Goal: Check status

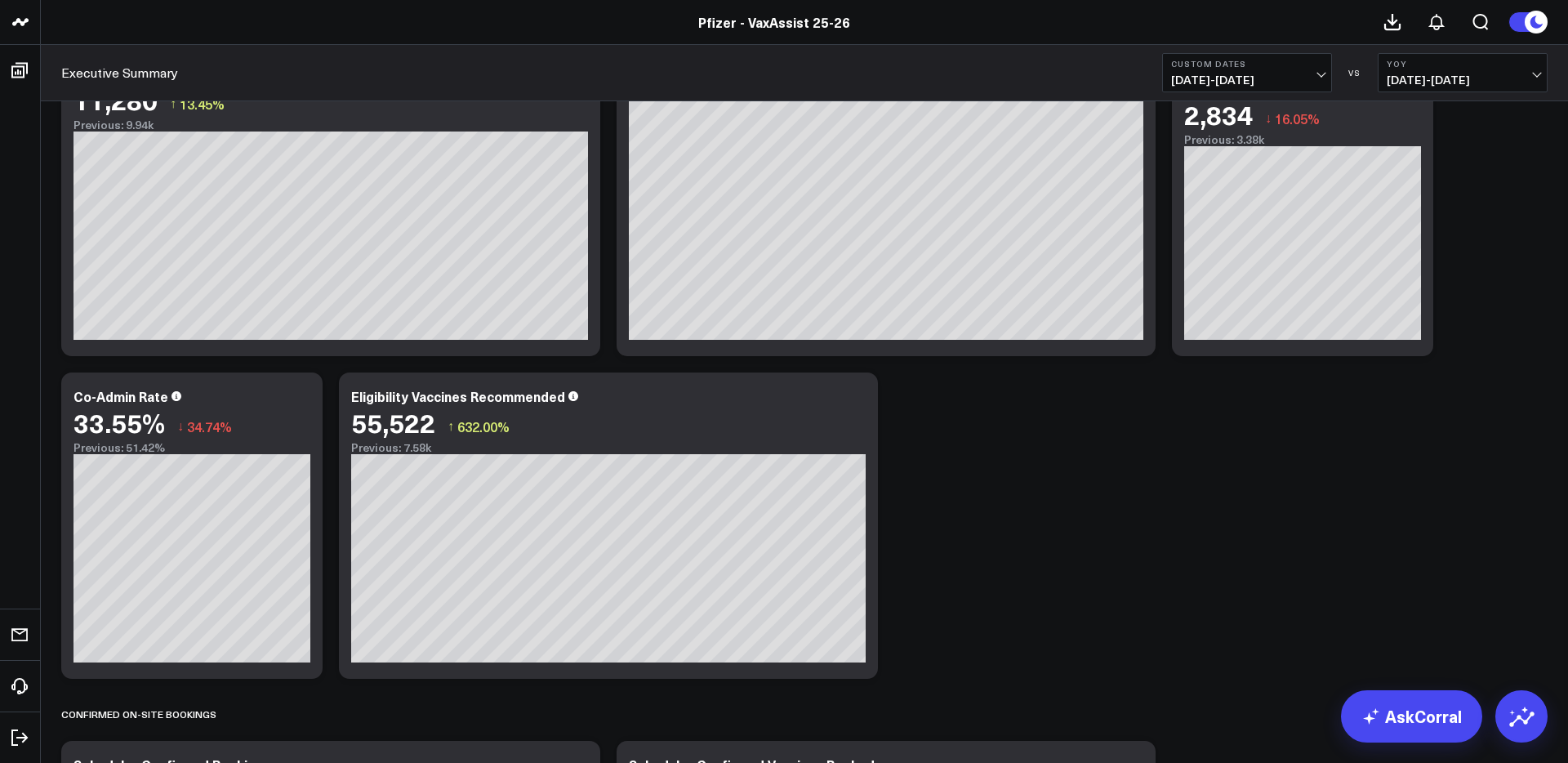
scroll to position [827, 0]
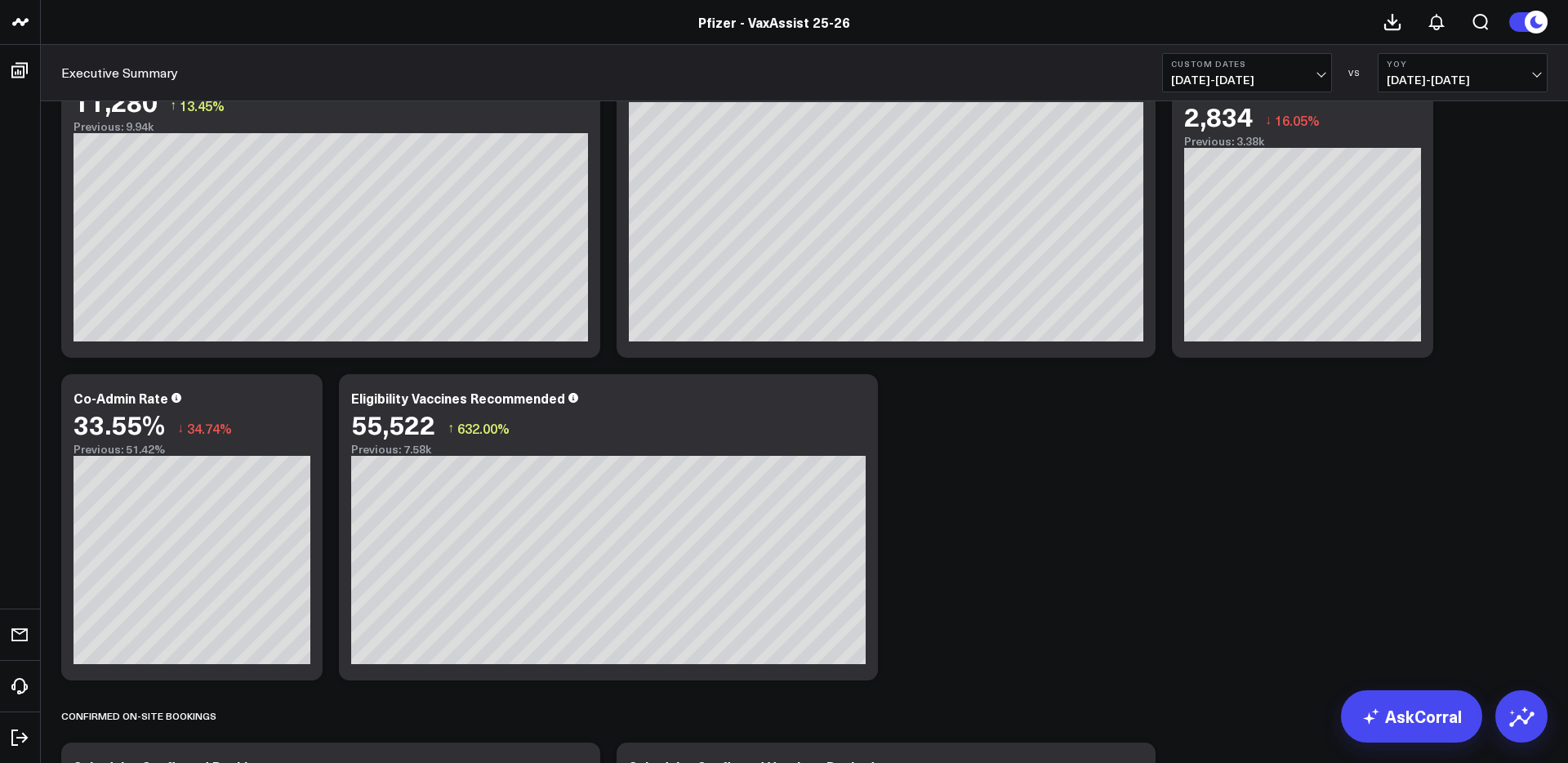
click at [1245, 76] on span "[DATE] - [DATE]" at bounding box center [1247, 80] width 152 height 13
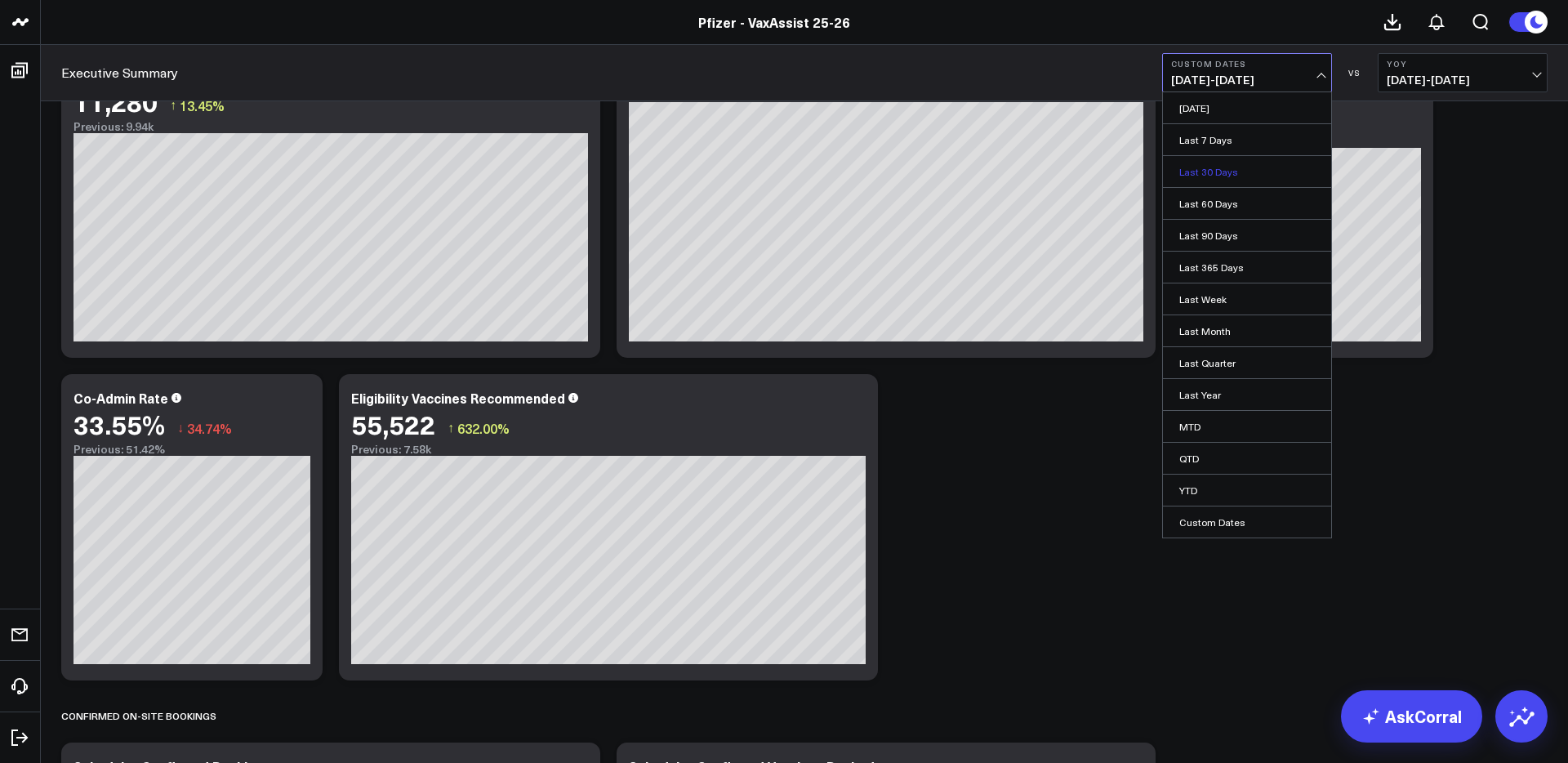
click at [1209, 171] on link "Last 30 Days" at bounding box center [1247, 171] width 168 height 31
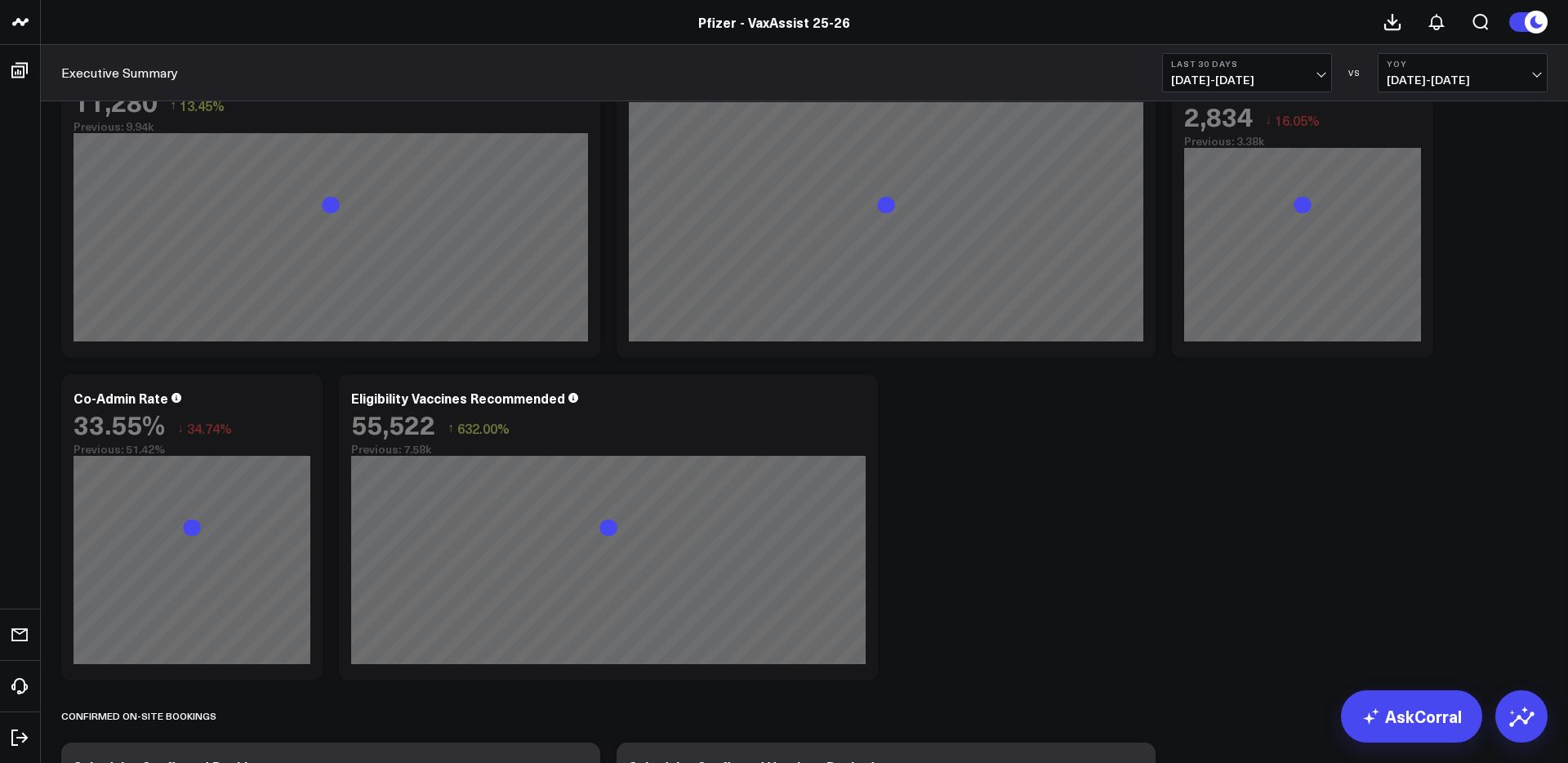
click at [1278, 83] on span "[DATE] - [DATE]" at bounding box center [1247, 80] width 152 height 13
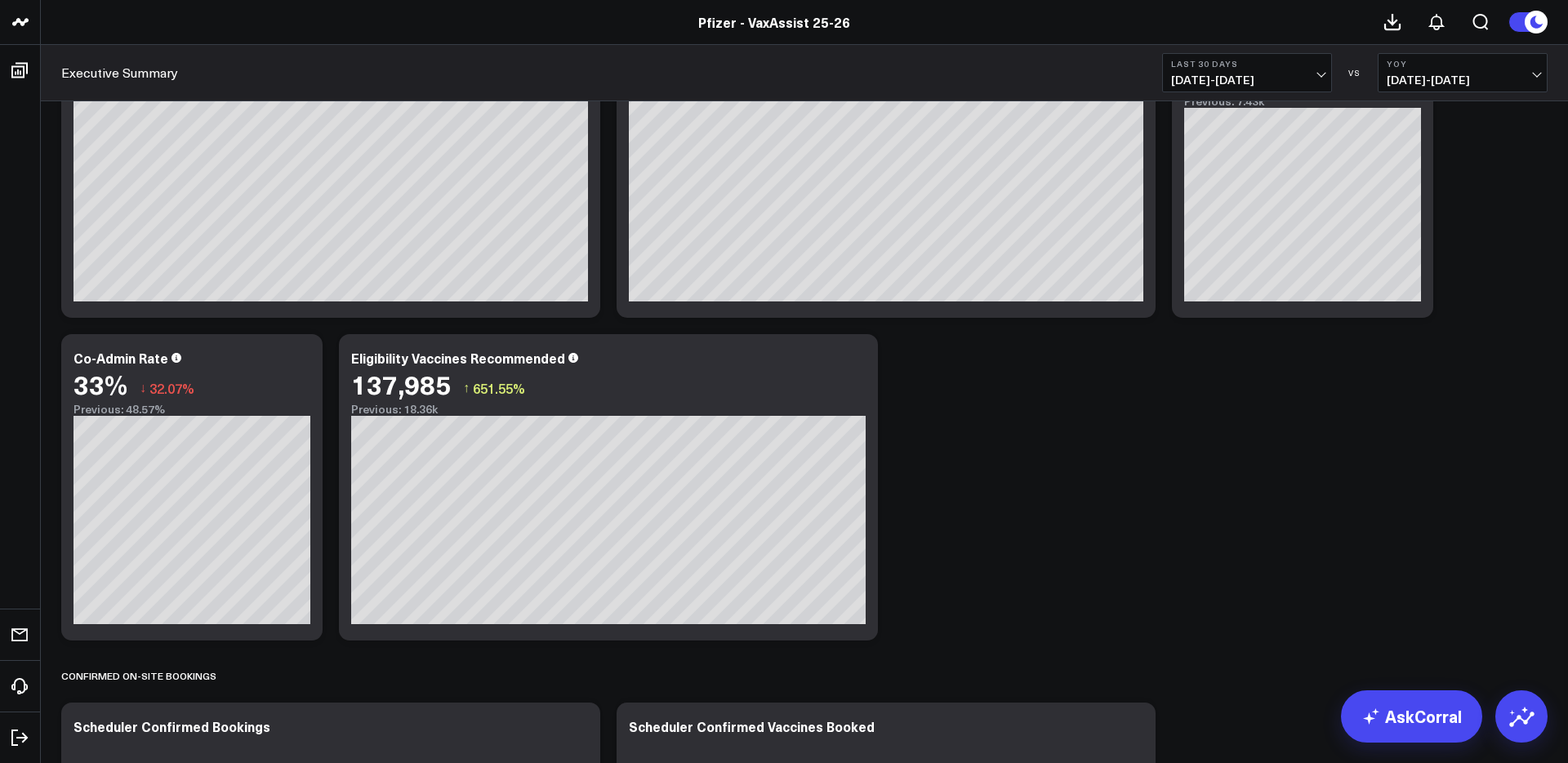
scroll to position [868, 0]
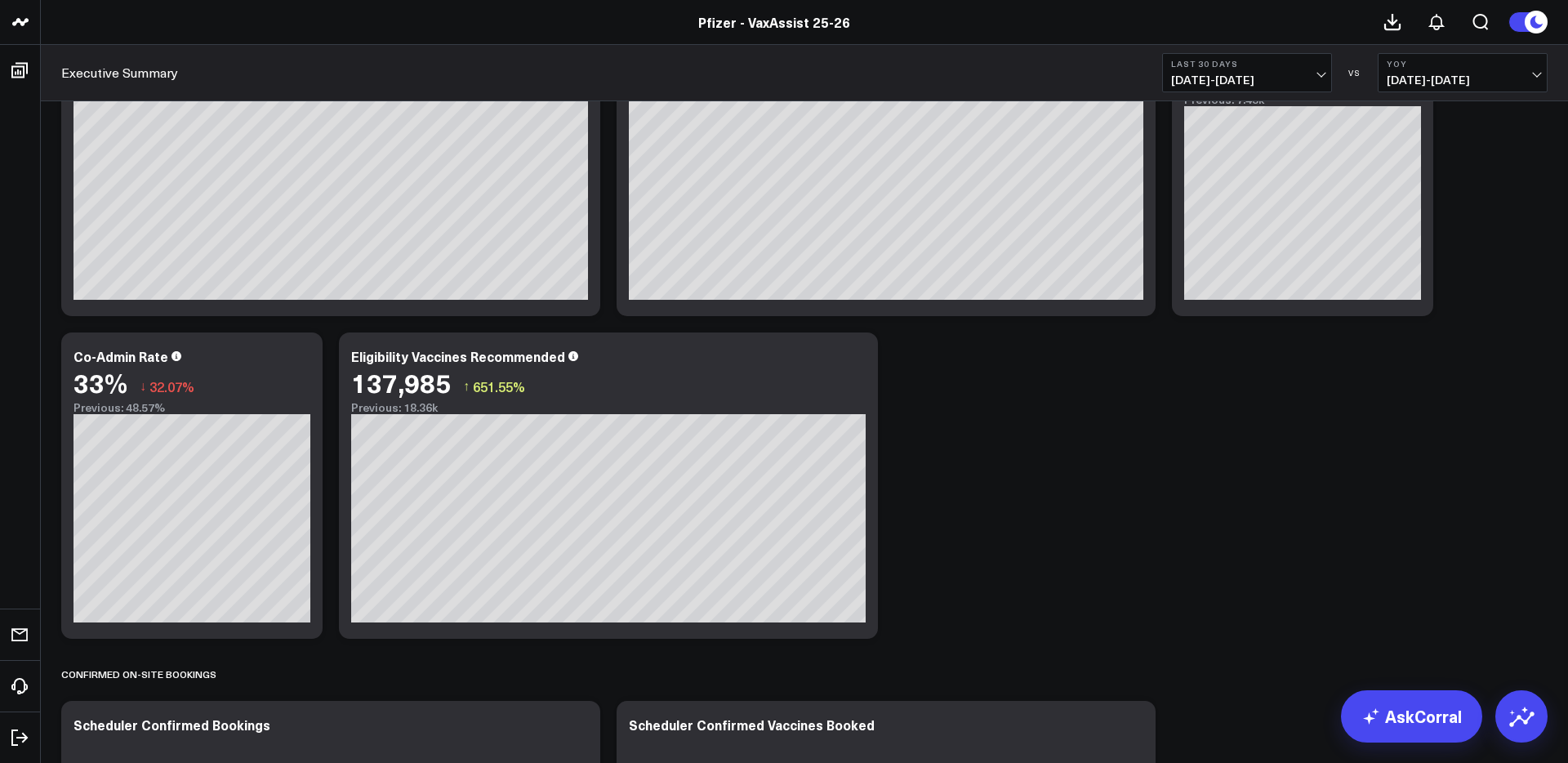
click at [1430, 81] on span "[DATE] - [DATE]" at bounding box center [1462, 80] width 152 height 13
click at [1414, 169] on link "YoY" at bounding box center [1463, 171] width 168 height 31
click at [1234, 77] on span "[DATE] - [DATE]" at bounding box center [1247, 80] width 152 height 13
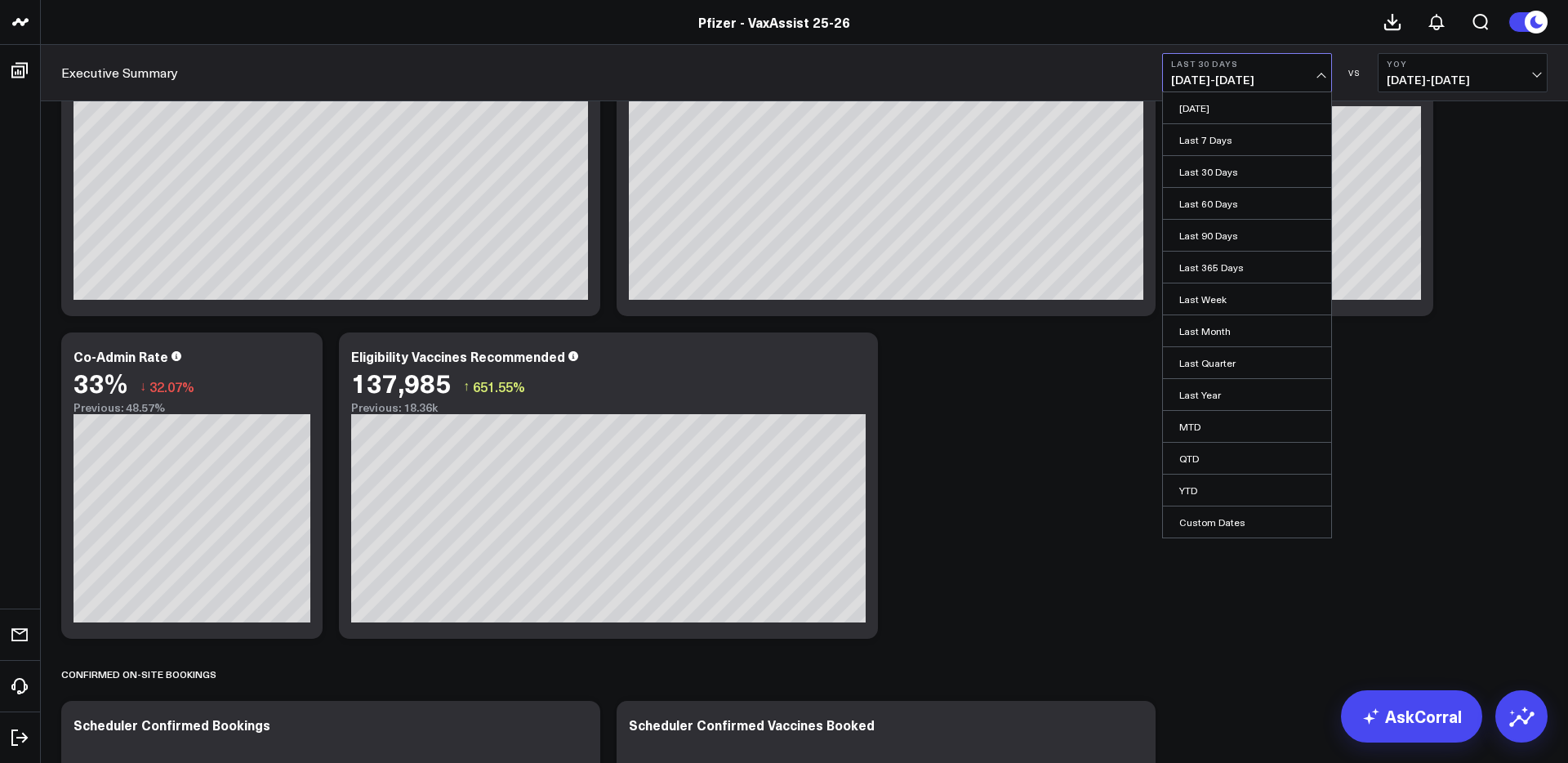
click at [1223, 528] on link "Custom Dates" at bounding box center [1247, 522] width 168 height 31
select select "8"
select select "2025"
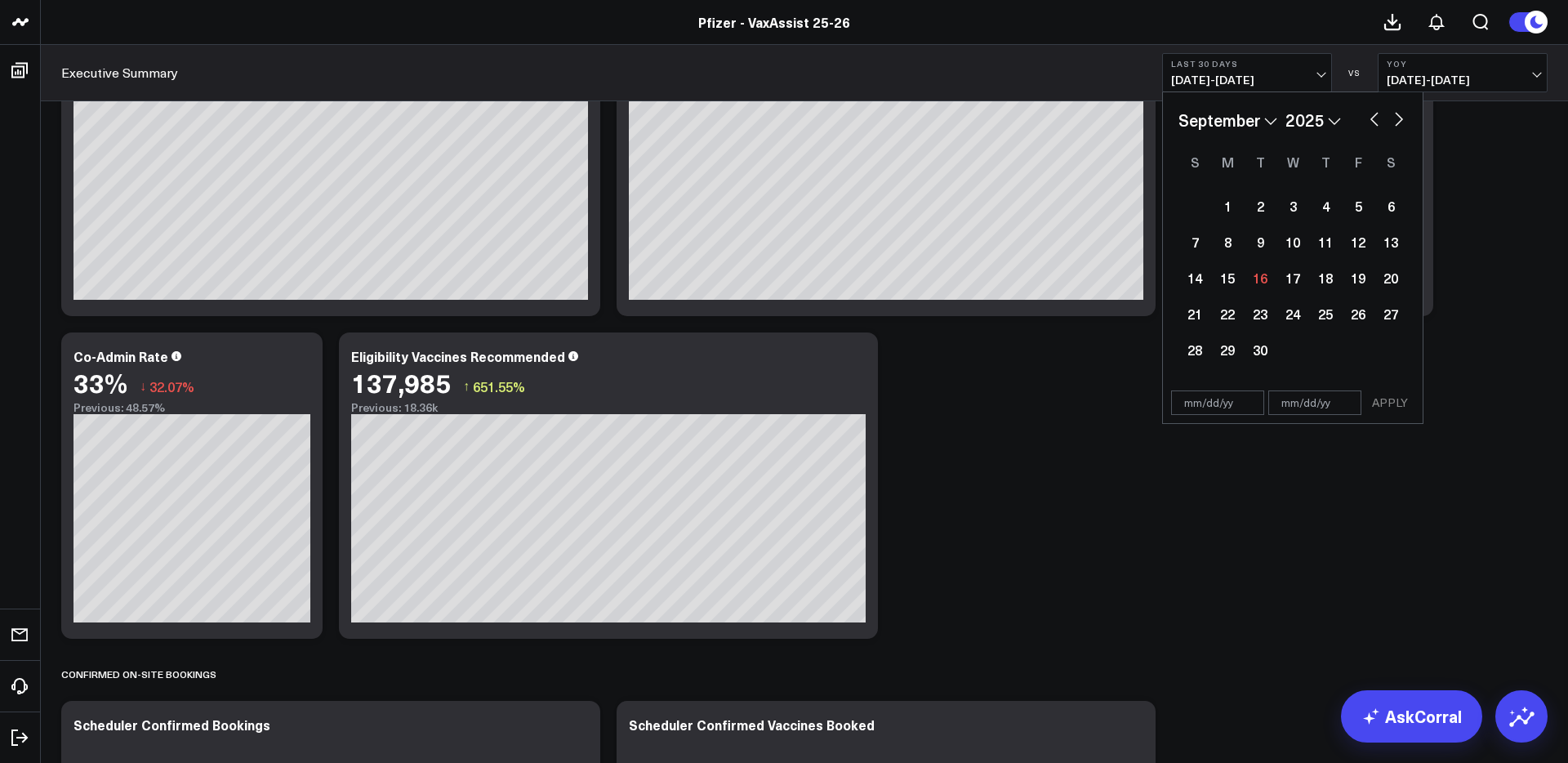
click at [1371, 119] on button "button" at bounding box center [1374, 118] width 17 height 19
select select "7"
select select "2025"
click at [1356, 206] on div "1" at bounding box center [1357, 205] width 32 height 32
type input "[DATE]"
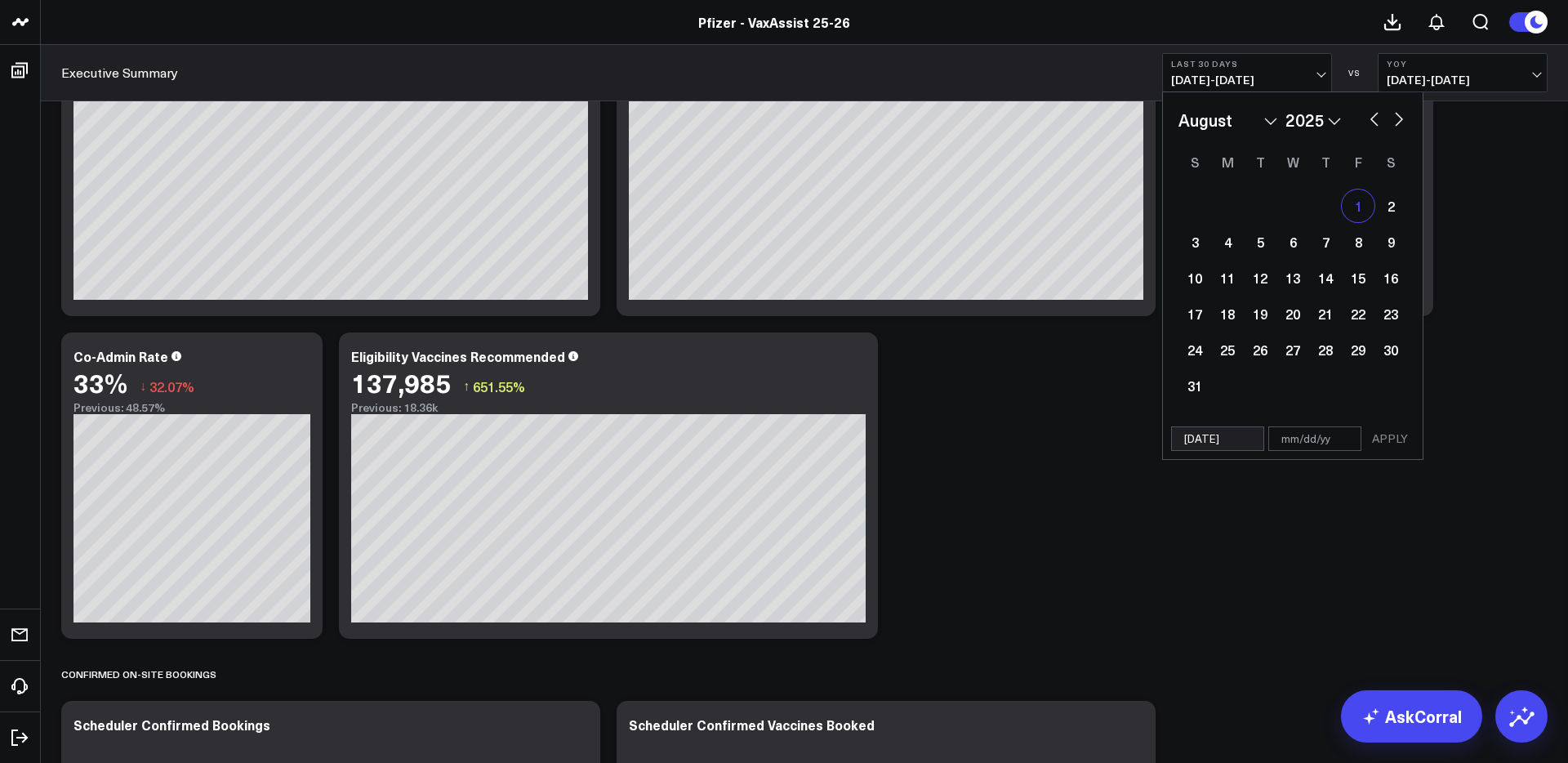
select select "7"
select select "2025"
click at [1394, 124] on button "button" at bounding box center [1399, 118] width 17 height 19
select select "8"
select select "2025"
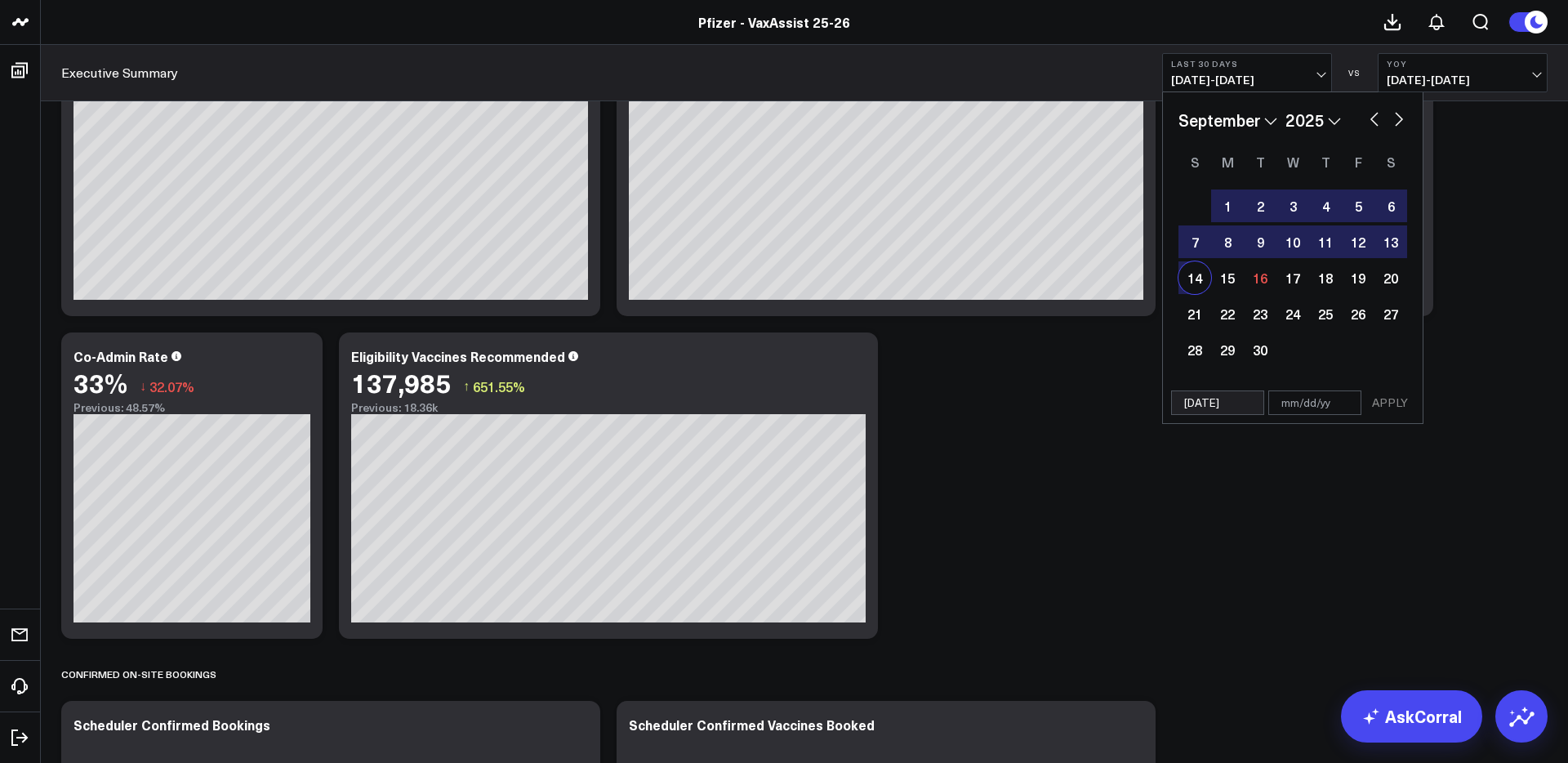
click at [1197, 279] on div "14" at bounding box center [1194, 277] width 32 height 32
type input "[DATE]"
select select "8"
select select "2025"
click at [1375, 119] on button "button" at bounding box center [1374, 118] width 17 height 19
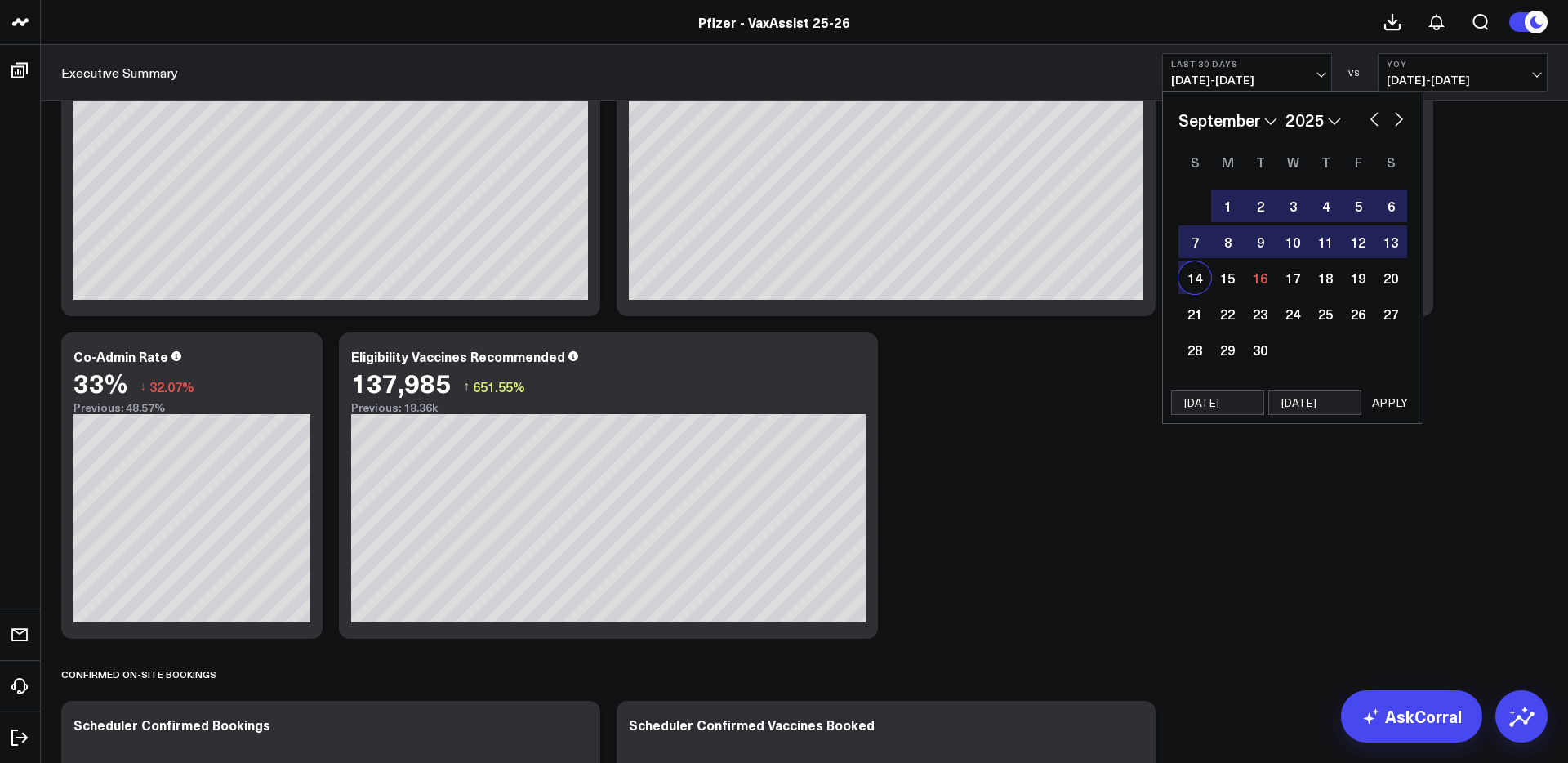
select select "7"
select select "2025"
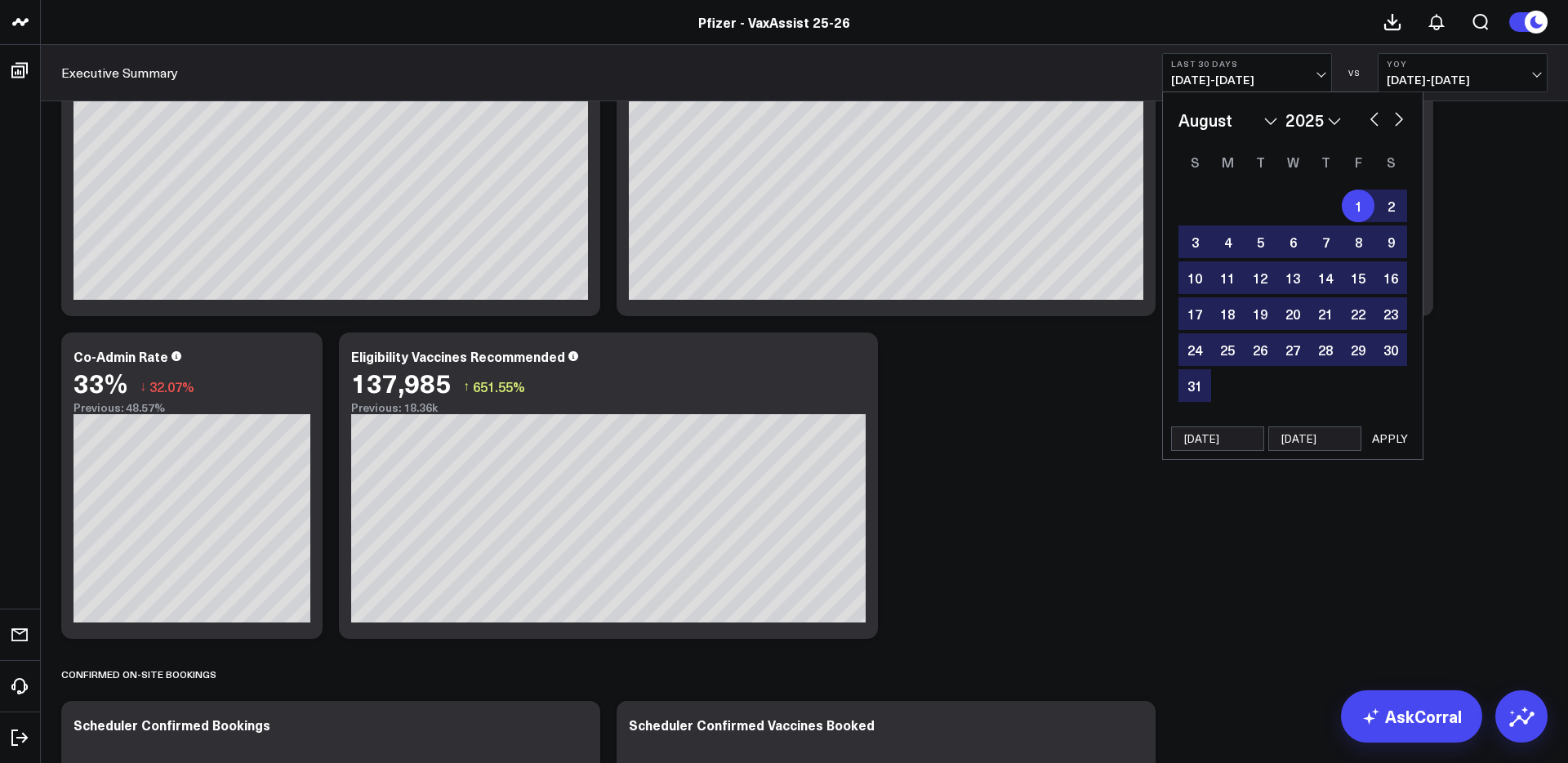
click at [1371, 123] on button "button" at bounding box center [1374, 118] width 17 height 19
select select "6"
select select "2025"
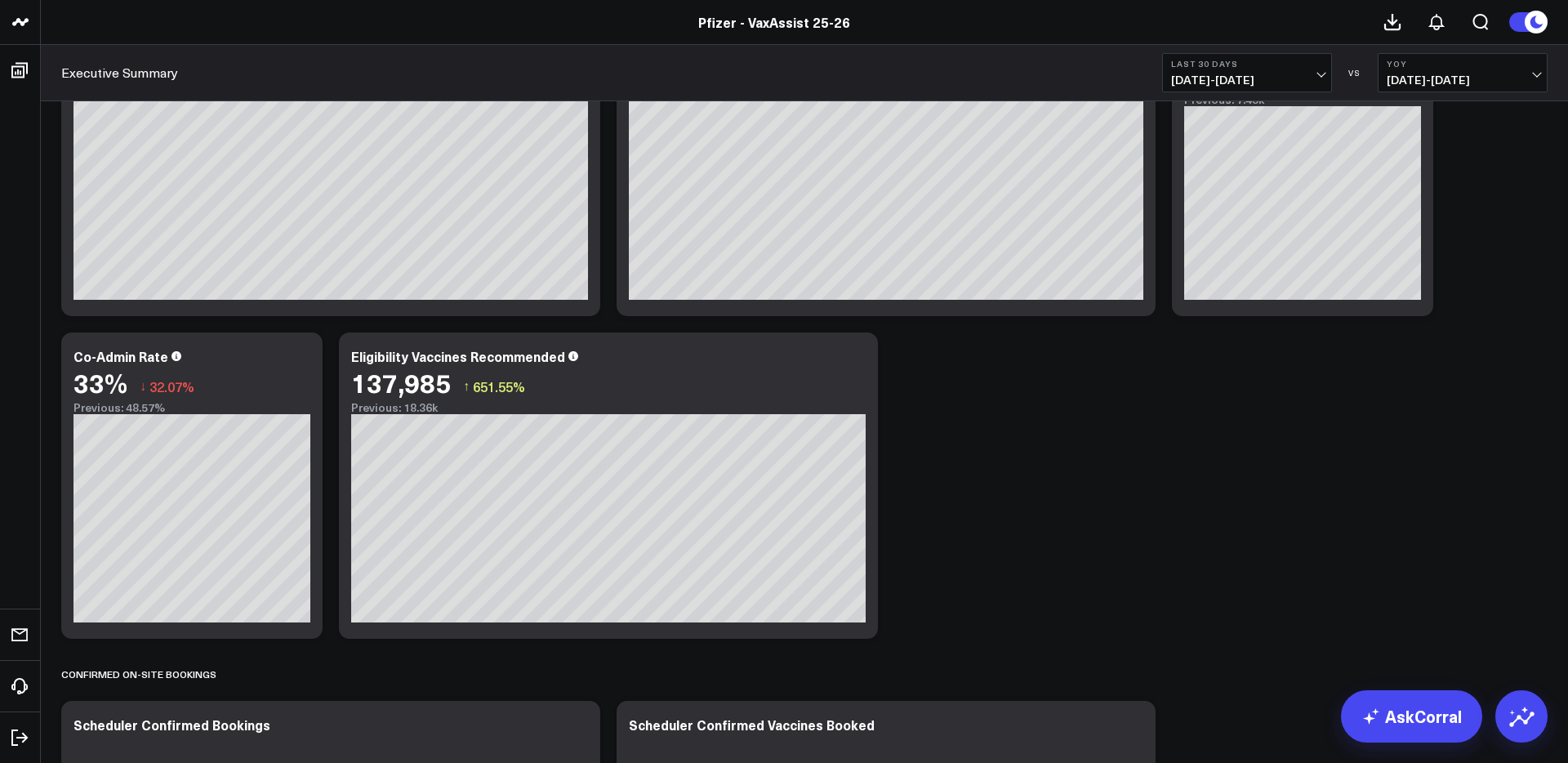
click at [1302, 70] on button "Last 30 Days [DATE] - [DATE]" at bounding box center [1247, 72] width 170 height 40
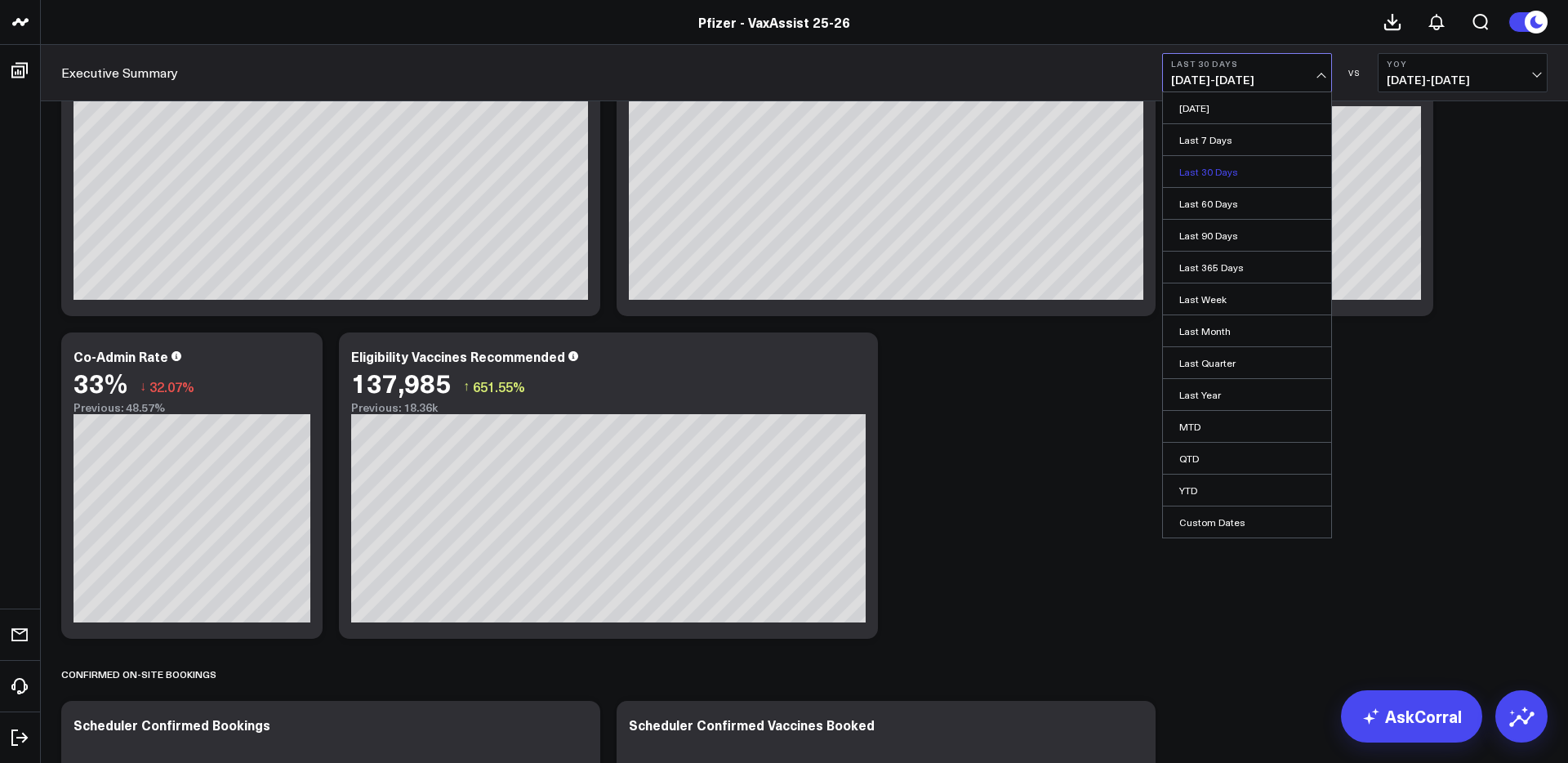
click at [1213, 173] on link "Last 30 Days" at bounding box center [1247, 171] width 168 height 31
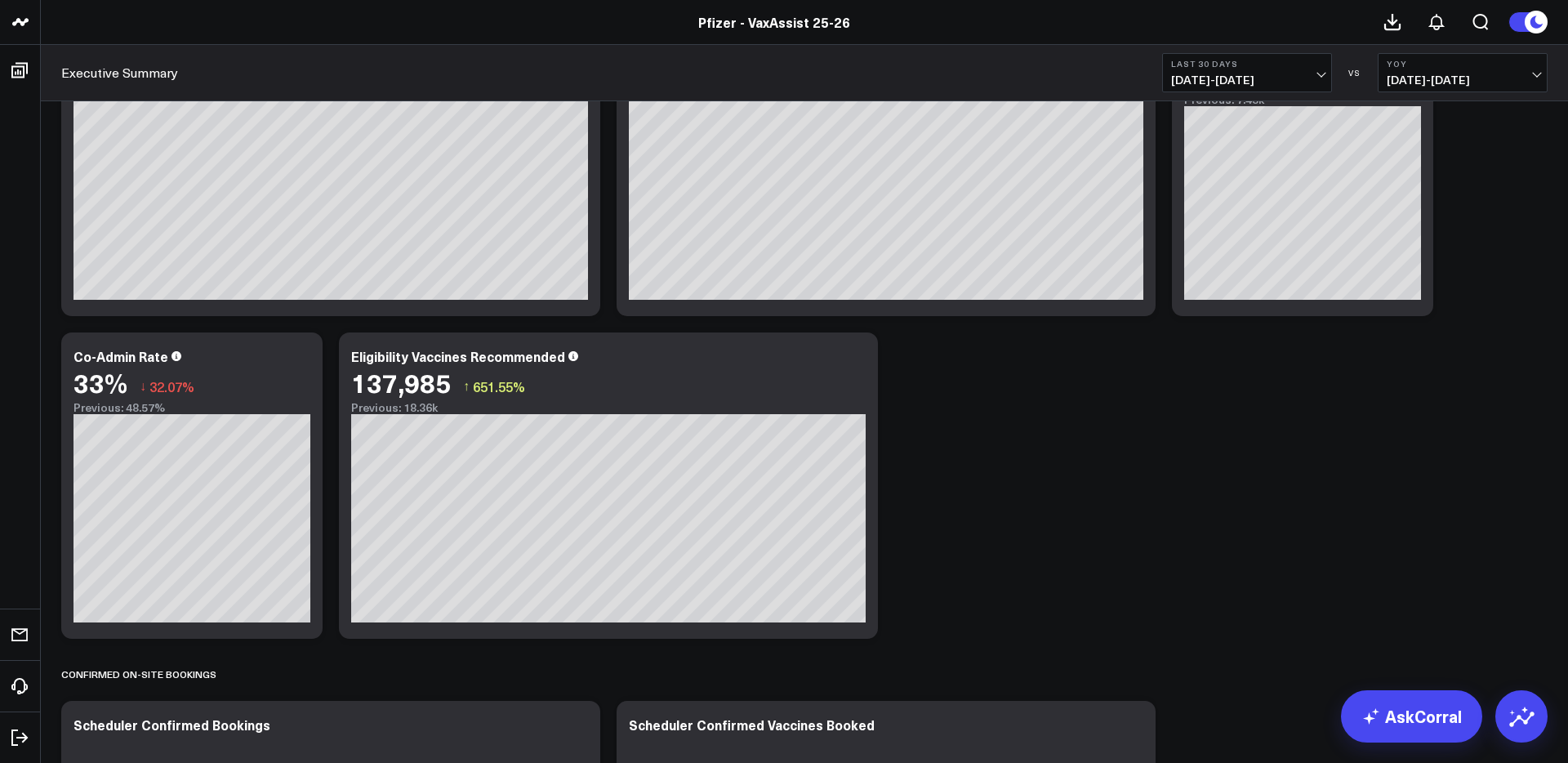
click at [1314, 69] on button "Last 30 Days [DATE] - [DATE]" at bounding box center [1247, 72] width 170 height 40
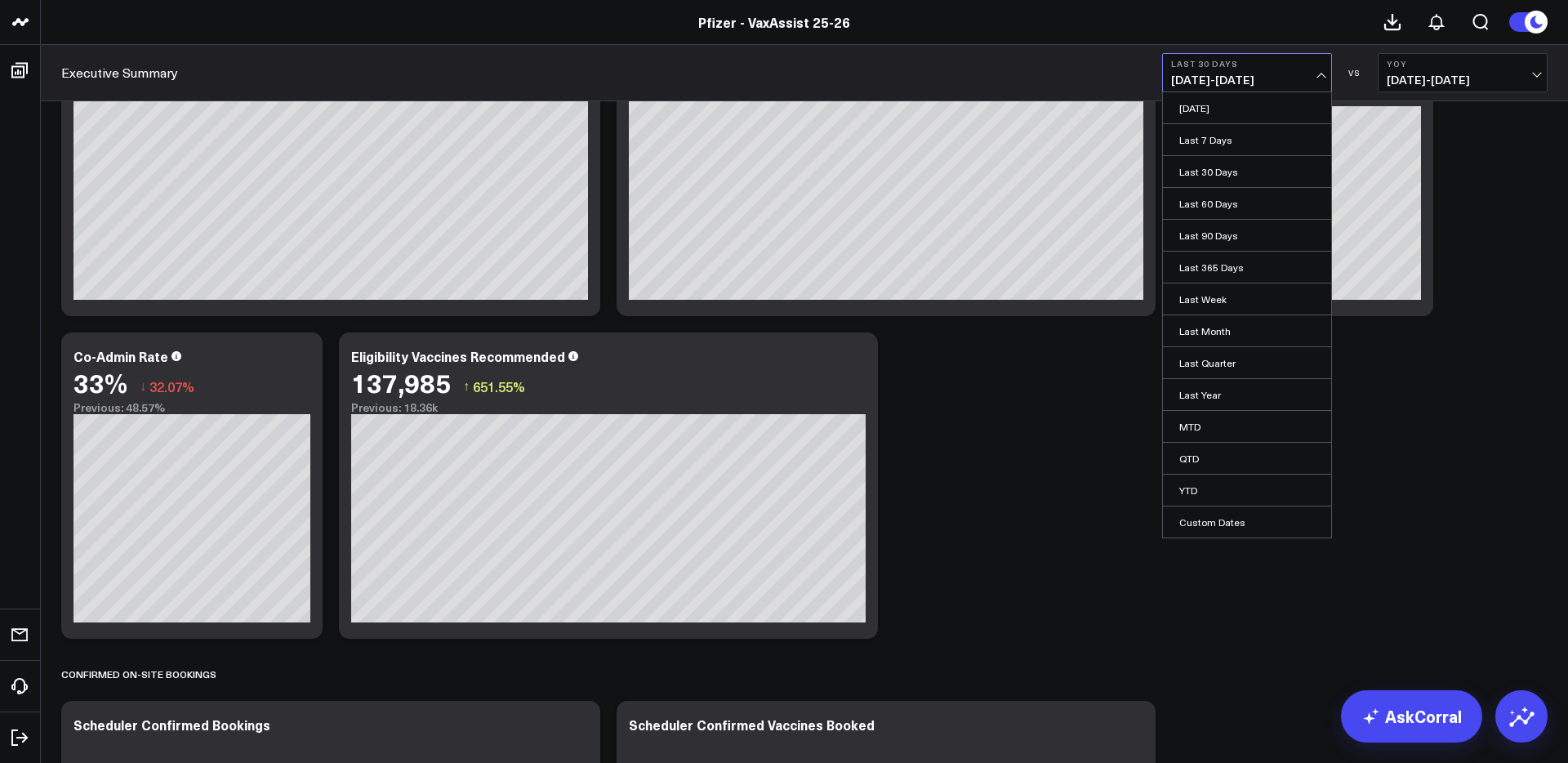
drag, startPoint x: 1199, startPoint y: 519, endPoint x: 1207, endPoint y: 515, distance: 8.9
click at [1202, 519] on link "Custom Dates" at bounding box center [1247, 522] width 168 height 31
select select "8"
select select "2025"
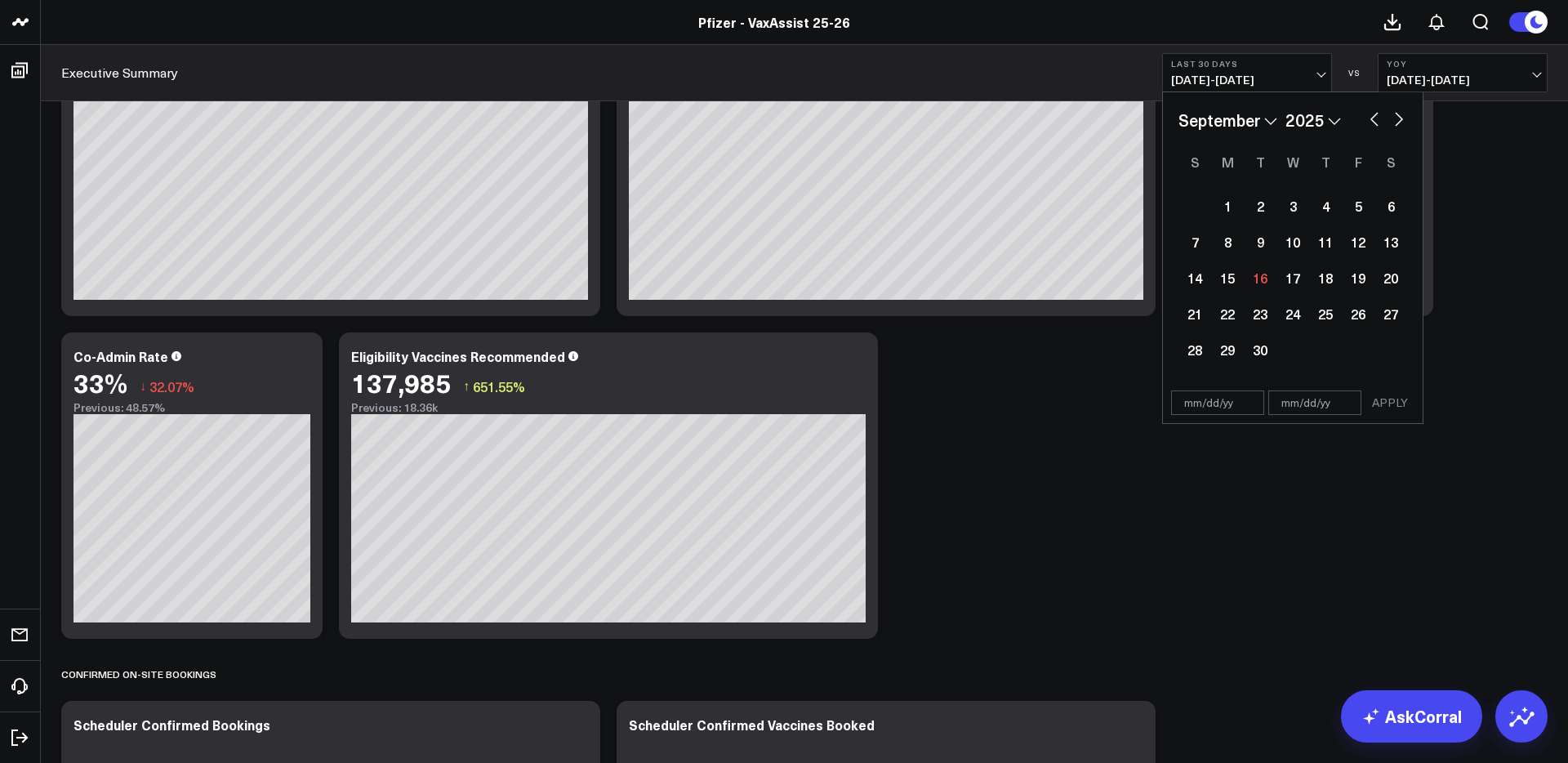
click at [1375, 120] on button "button" at bounding box center [1374, 118] width 17 height 19
select select "7"
select select "2025"
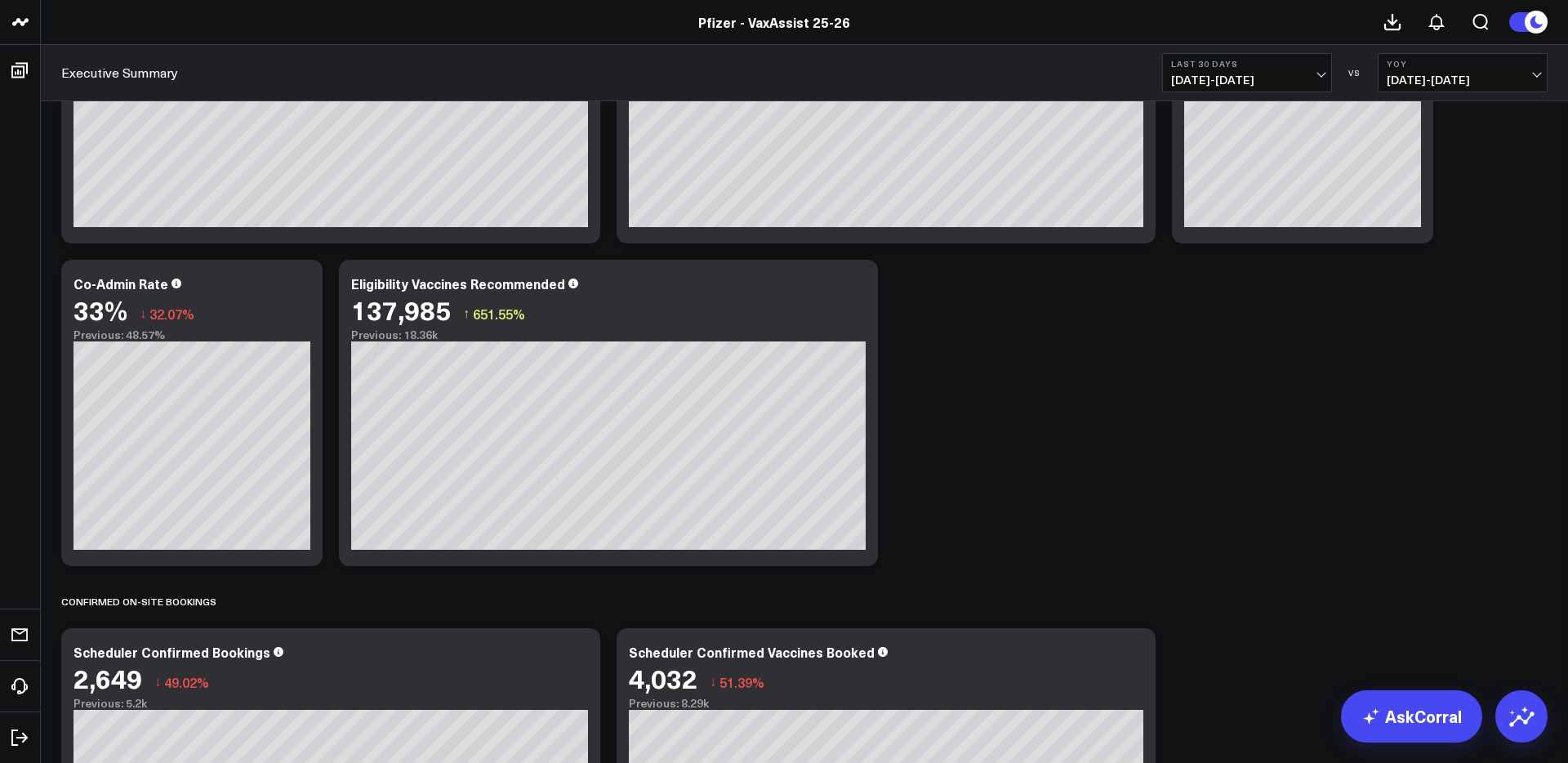
scroll to position [942, 0]
click at [1524, 27] on icon at bounding box center [1539, 22] width 30 height 30
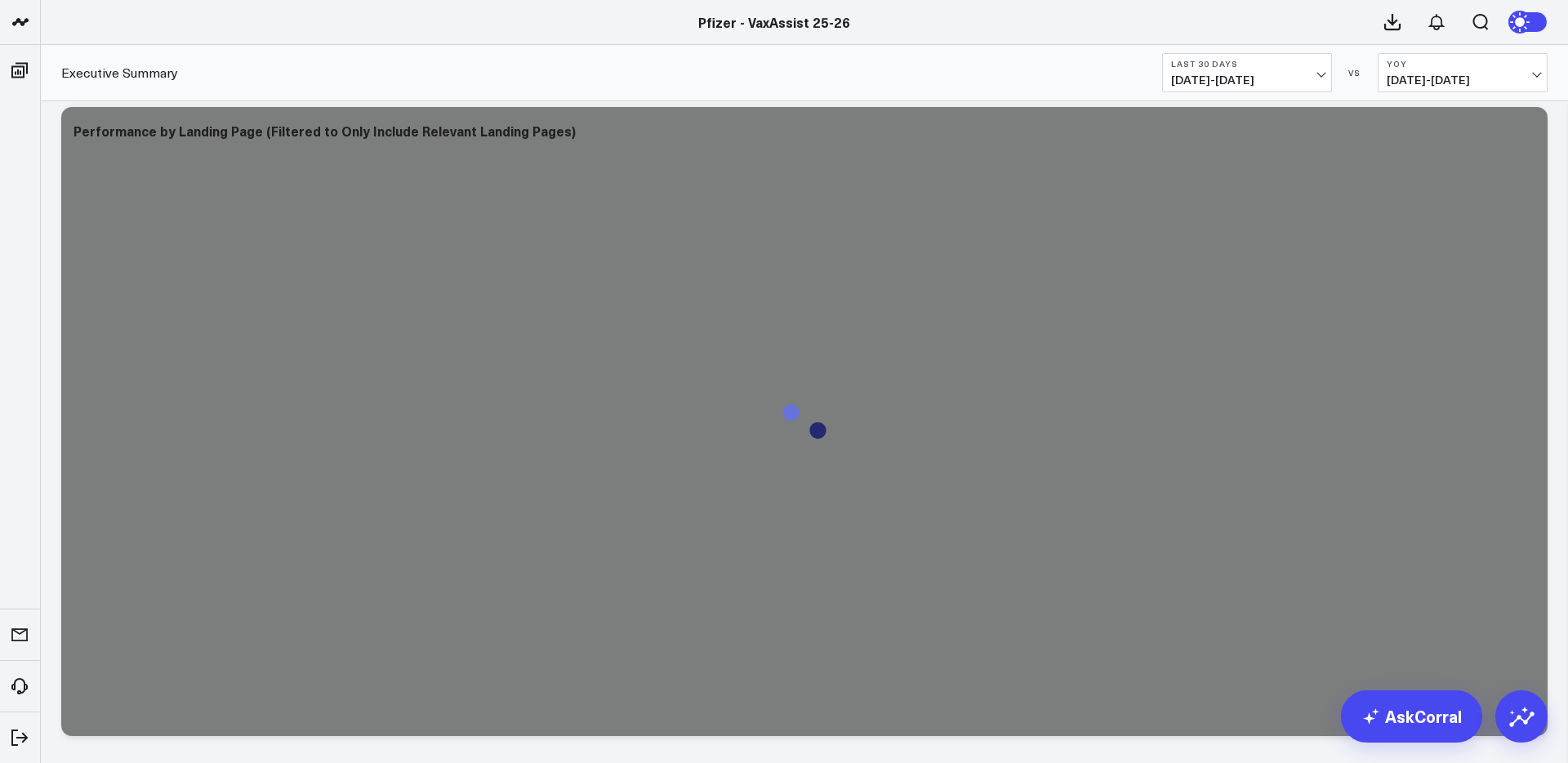
scroll to position [2842, 0]
